Goal: Task Accomplishment & Management: Manage account settings

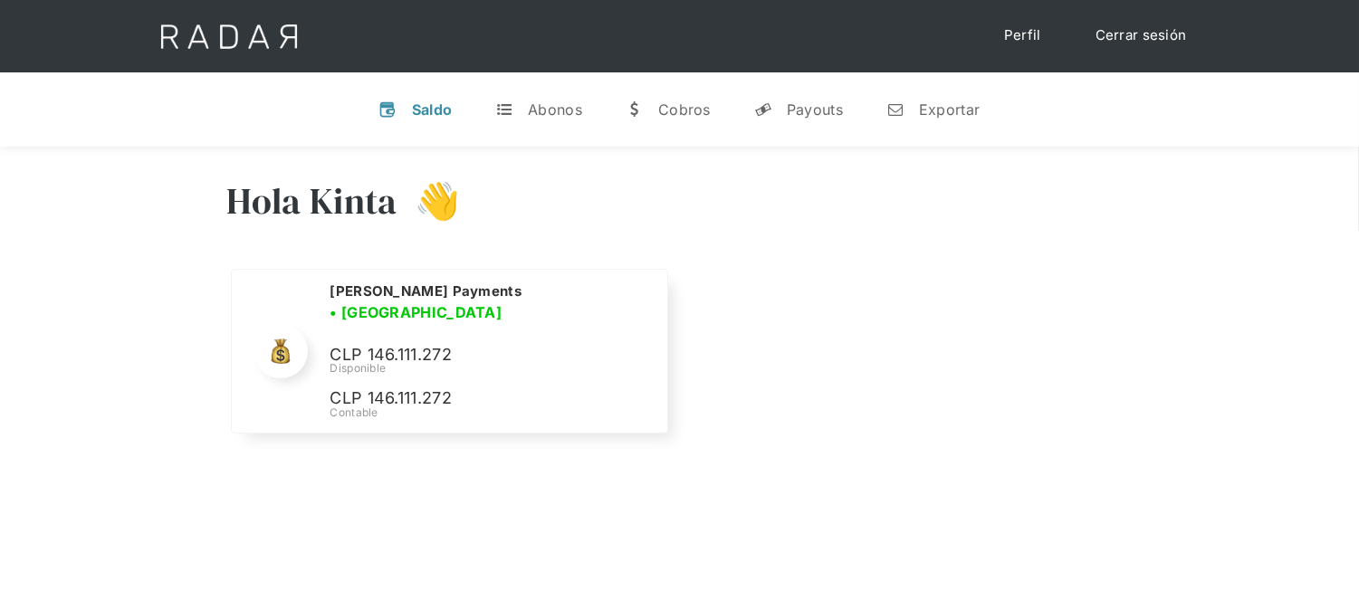
click at [1155, 50] on link "Cerrar sesión" at bounding box center [1142, 35] width 128 height 35
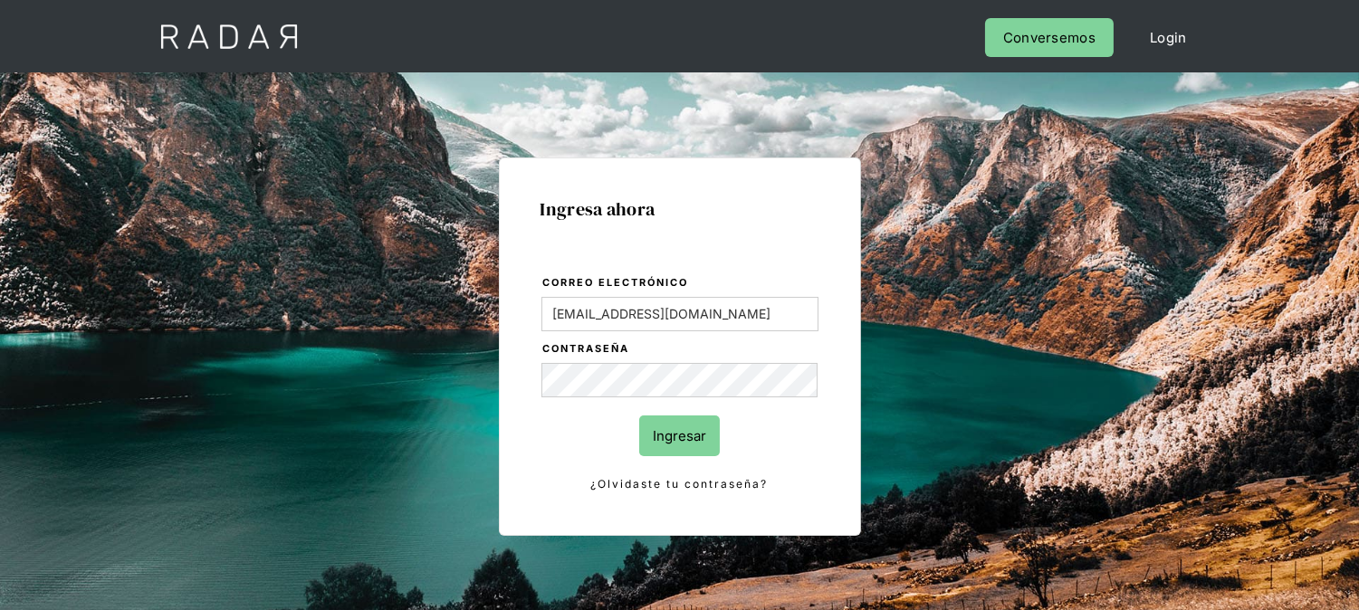
click at [676, 432] on input "Ingresar" at bounding box center [679, 436] width 81 height 41
